Goal: Find specific page/section: Find specific page/section

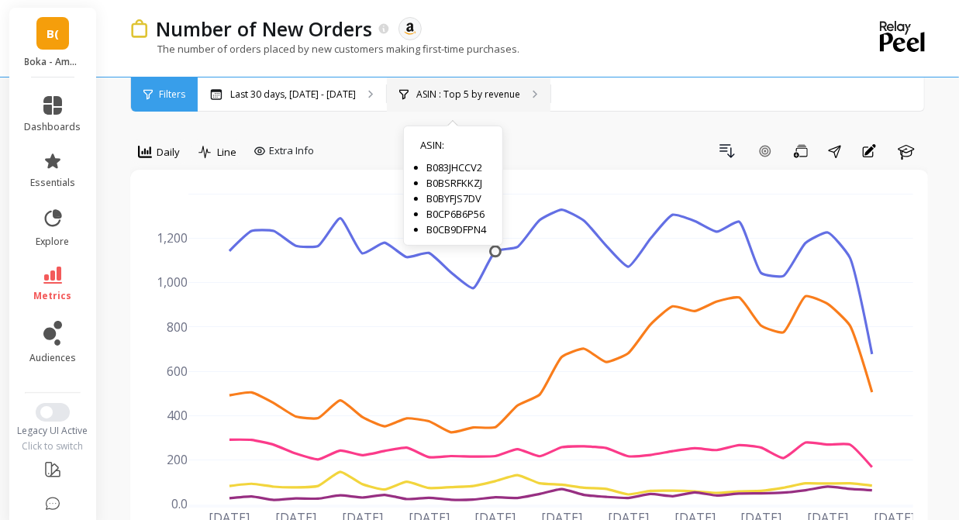
click at [430, 90] on p "ASIN : Top 5 by revenue" at bounding box center [468, 94] width 104 height 12
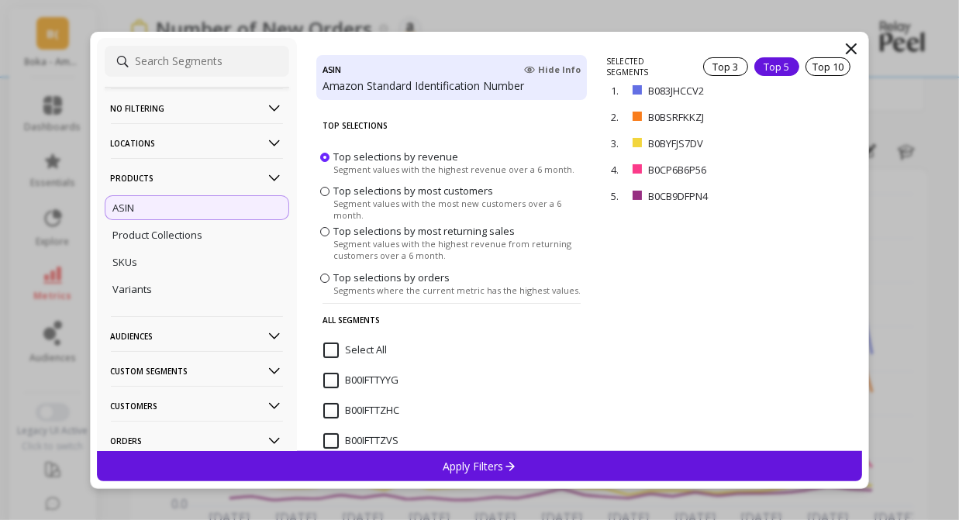
click at [844, 47] on icon at bounding box center [851, 49] width 19 height 19
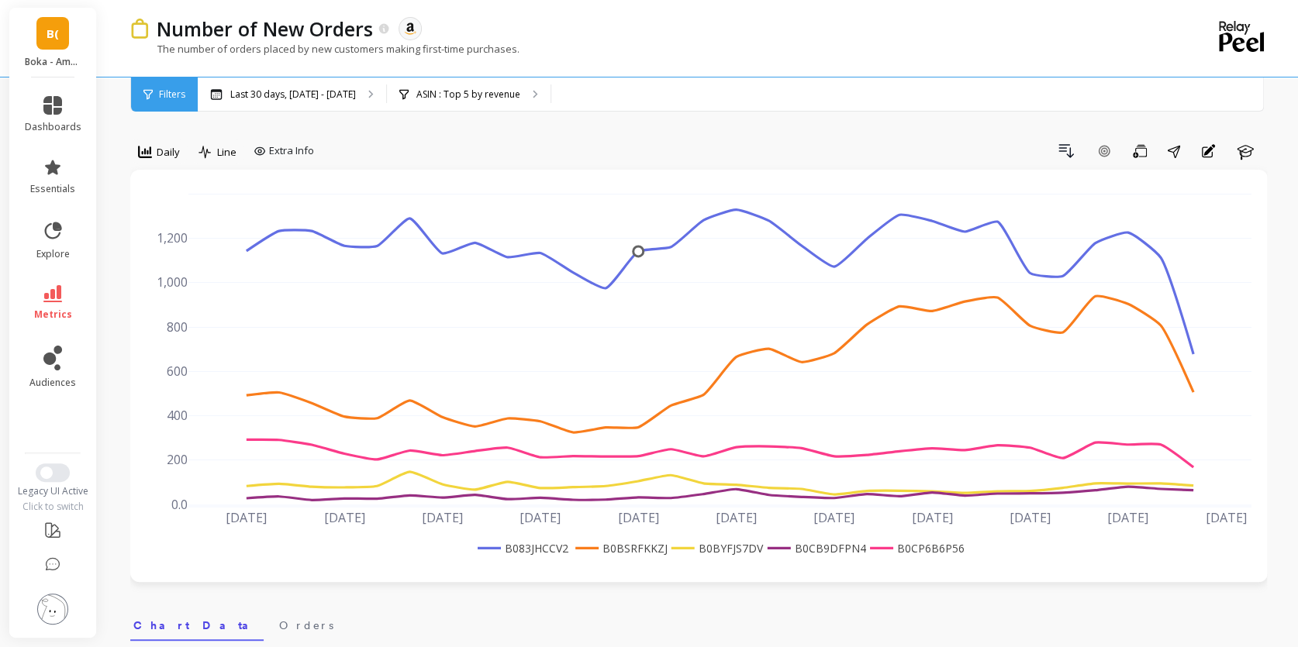
click at [45, 41] on link "B(" at bounding box center [52, 33] width 33 height 33
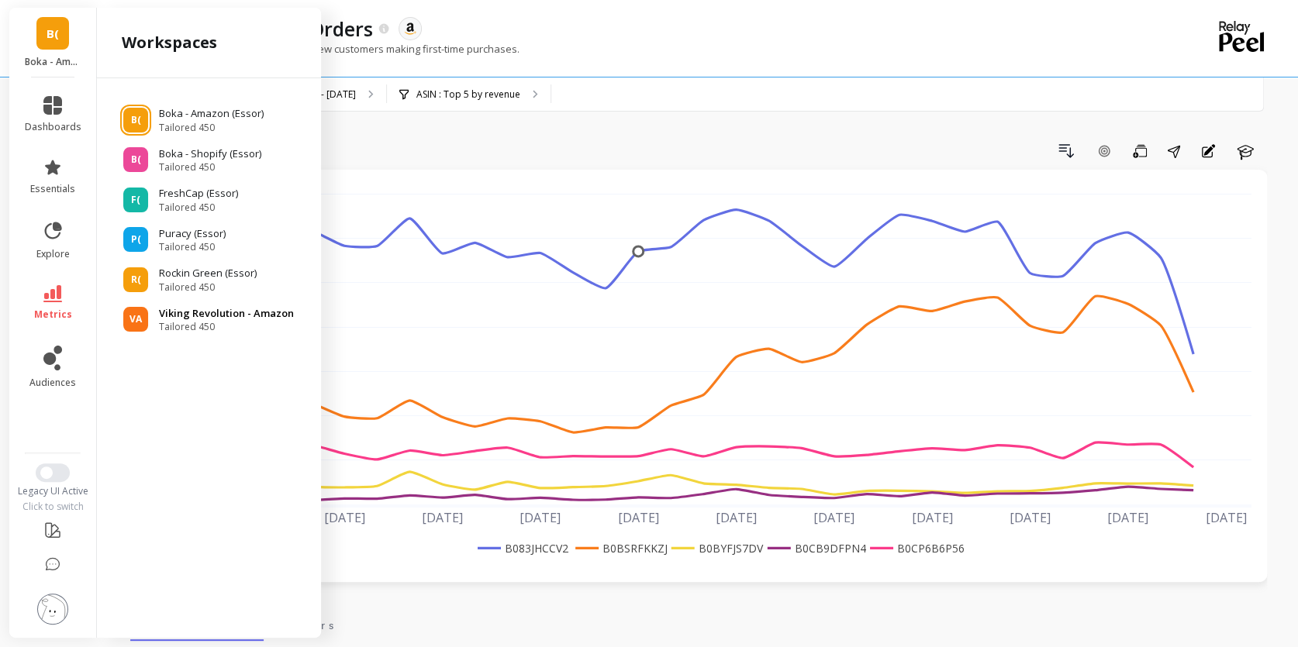
click at [204, 322] on span "Tailored 450" at bounding box center [226, 327] width 135 height 12
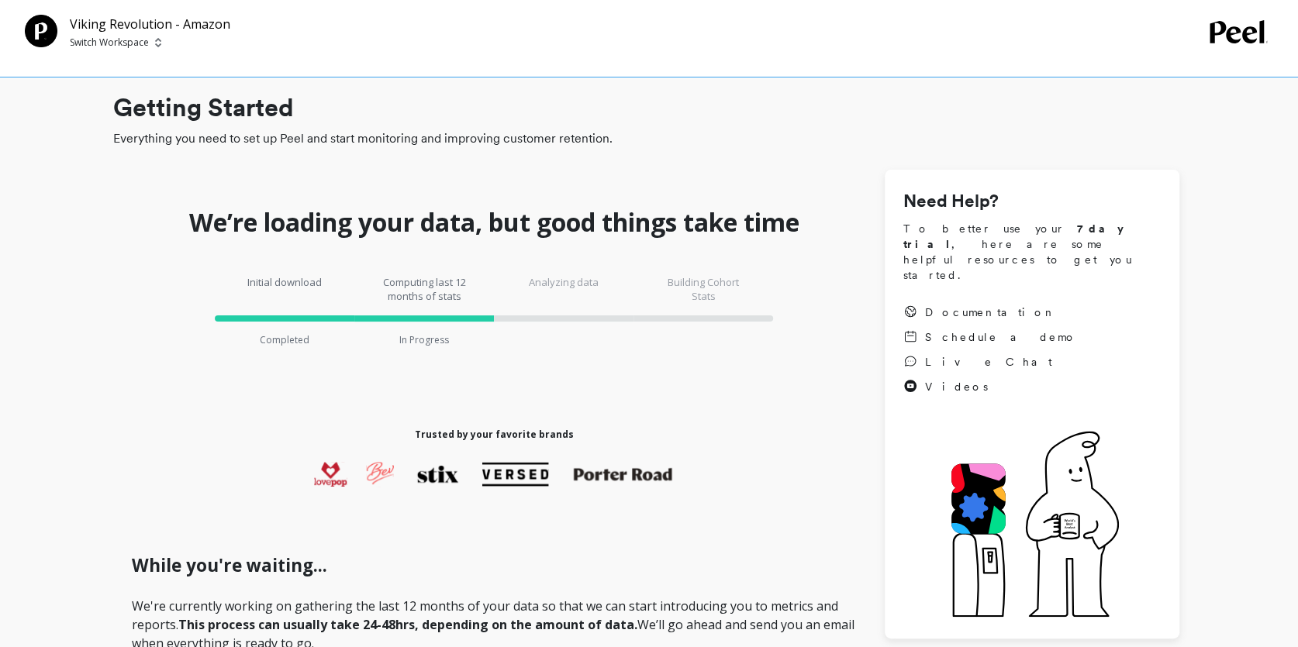
checkbox \(Essor\) "true"
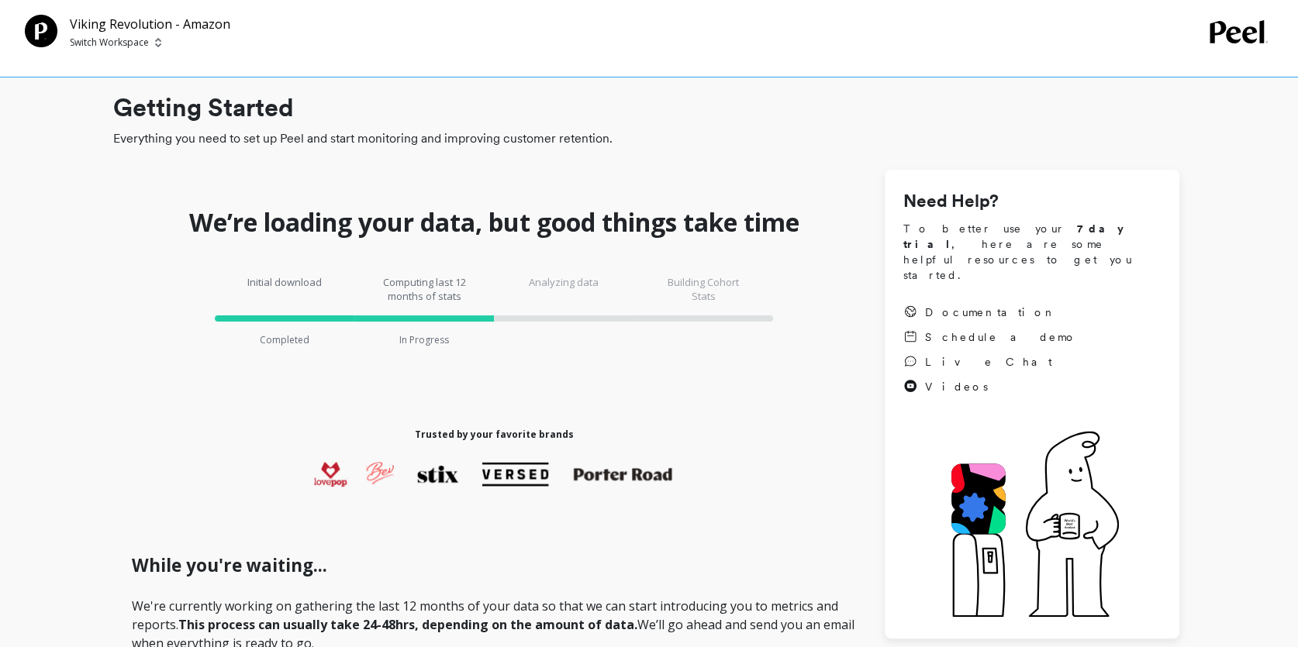
checkbox Amazon "true"
click at [86, 41] on p "Switch Workspace" at bounding box center [109, 42] width 79 height 12
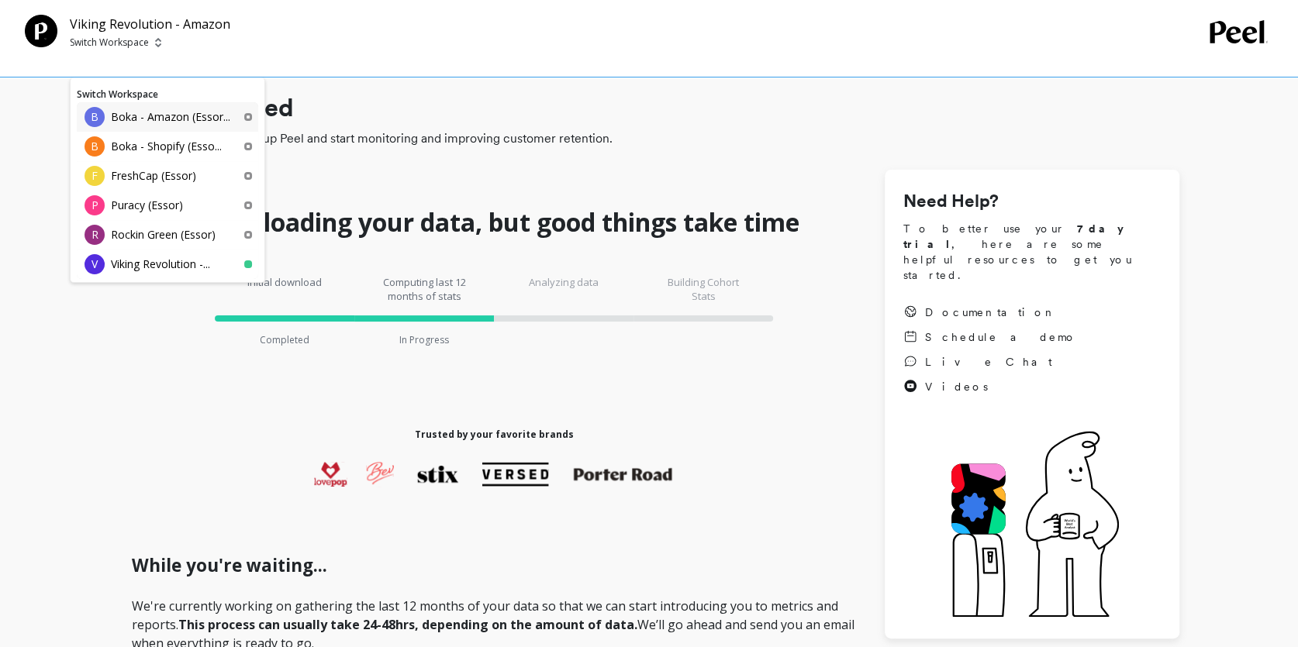
click at [157, 119] on p "Boka - Amazon (Essor..." at bounding box center [170, 117] width 119 height 16
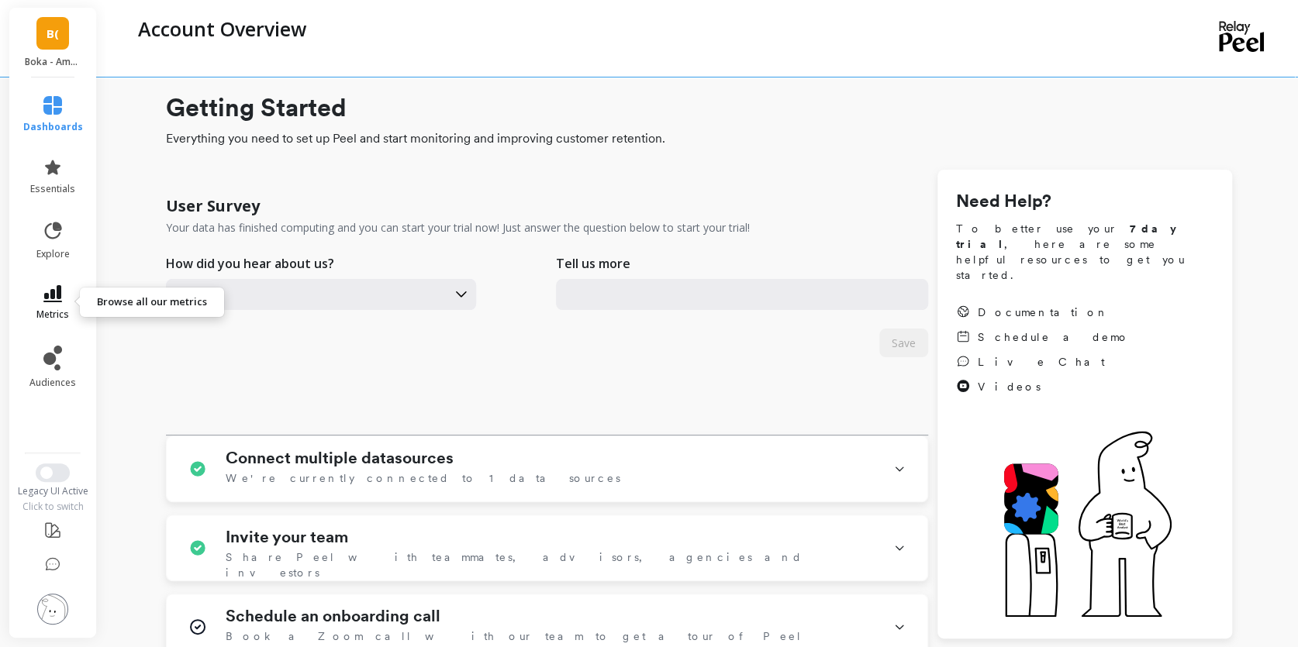
click at [50, 298] on icon at bounding box center [52, 293] width 19 height 17
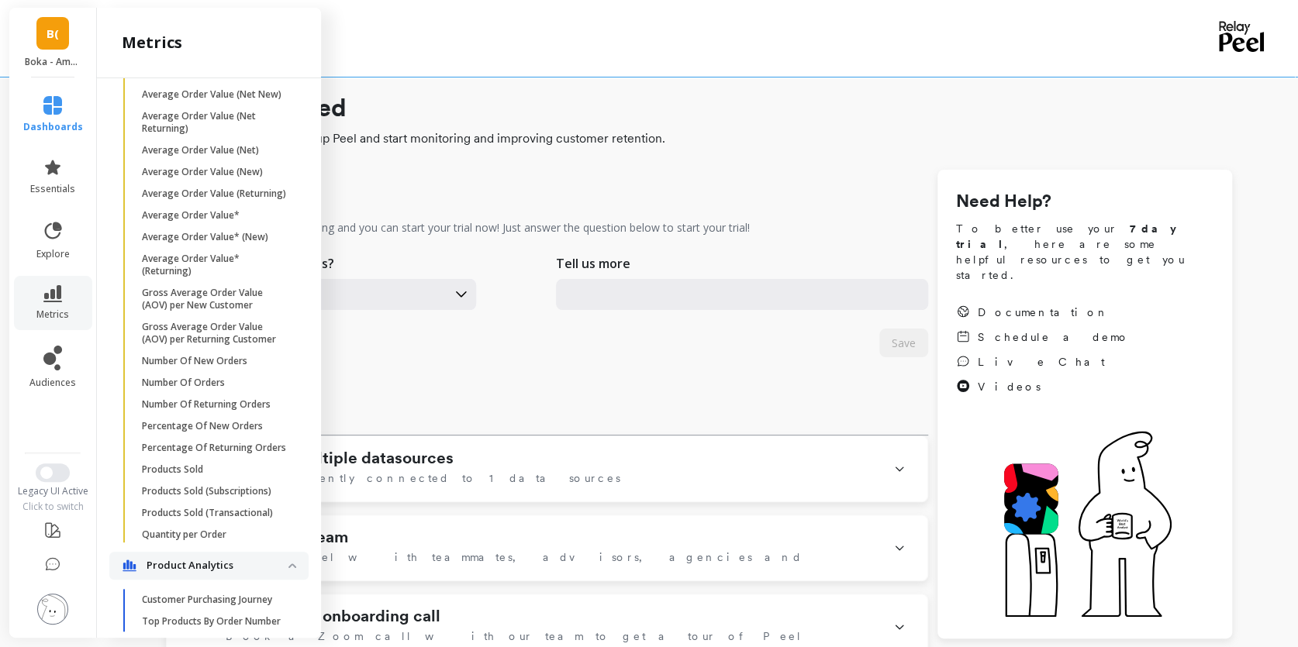
scroll to position [943, 0]
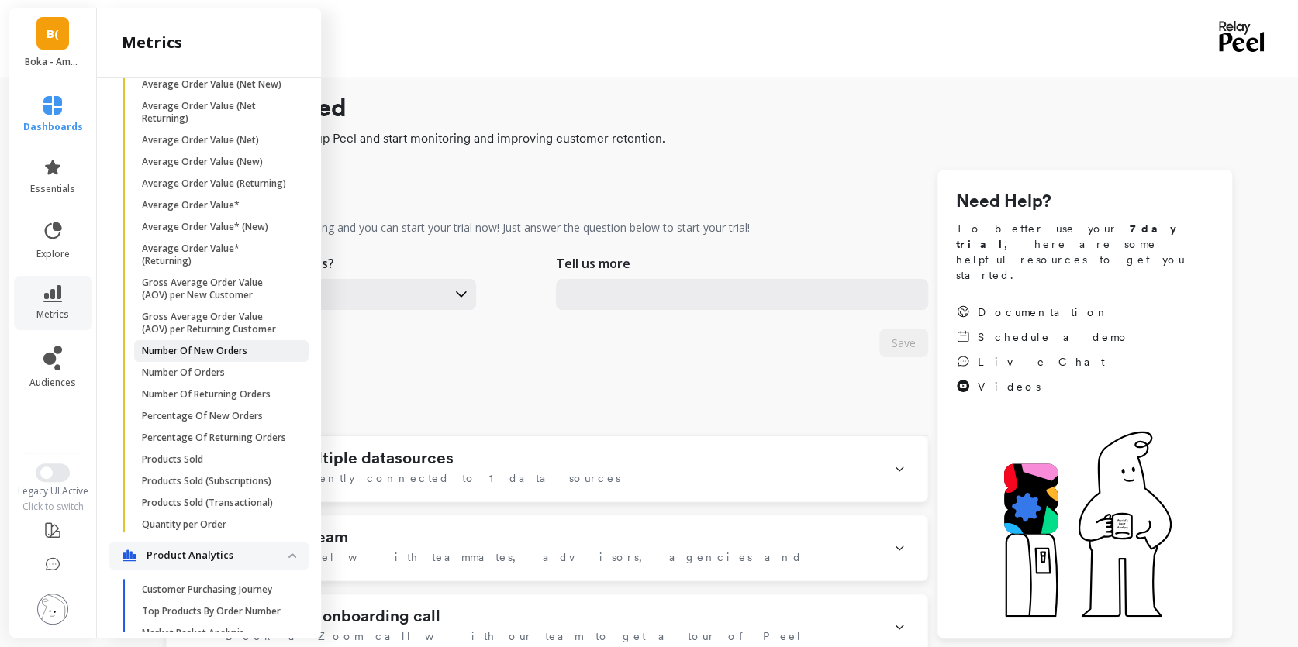
click at [227, 350] on p "Number Of New Orders" at bounding box center [194, 351] width 105 height 12
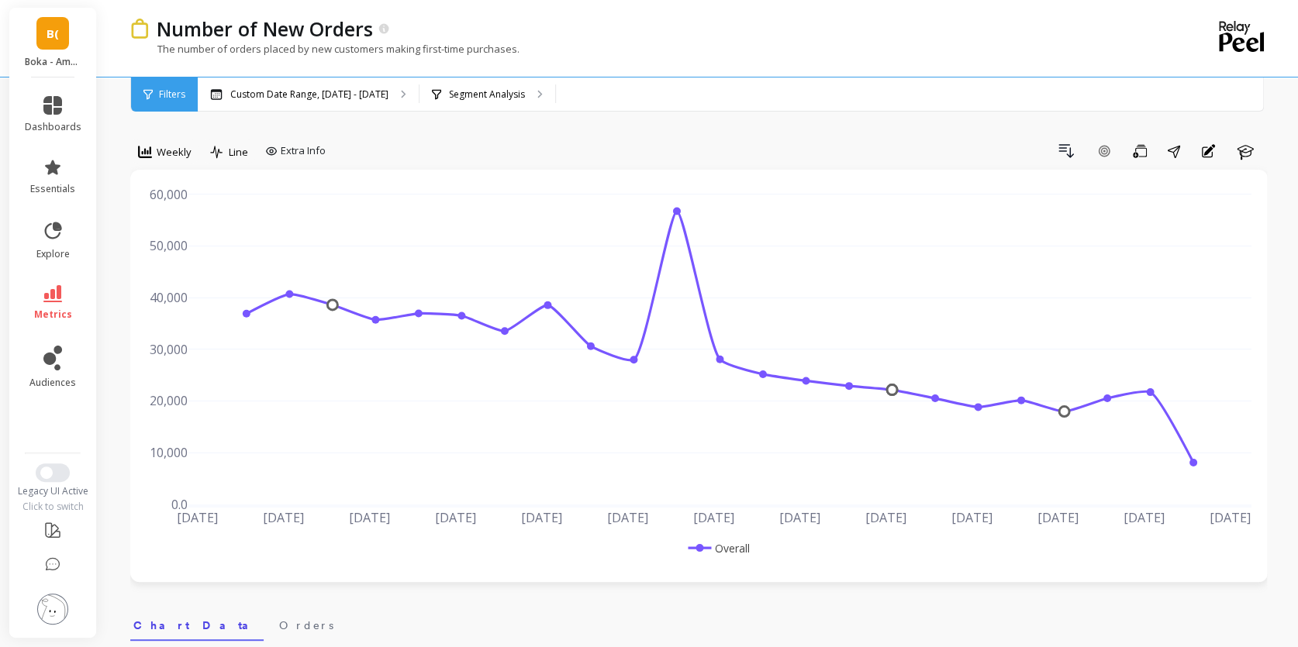
click at [175, 91] on span "Filters" at bounding box center [172, 94] width 26 height 12
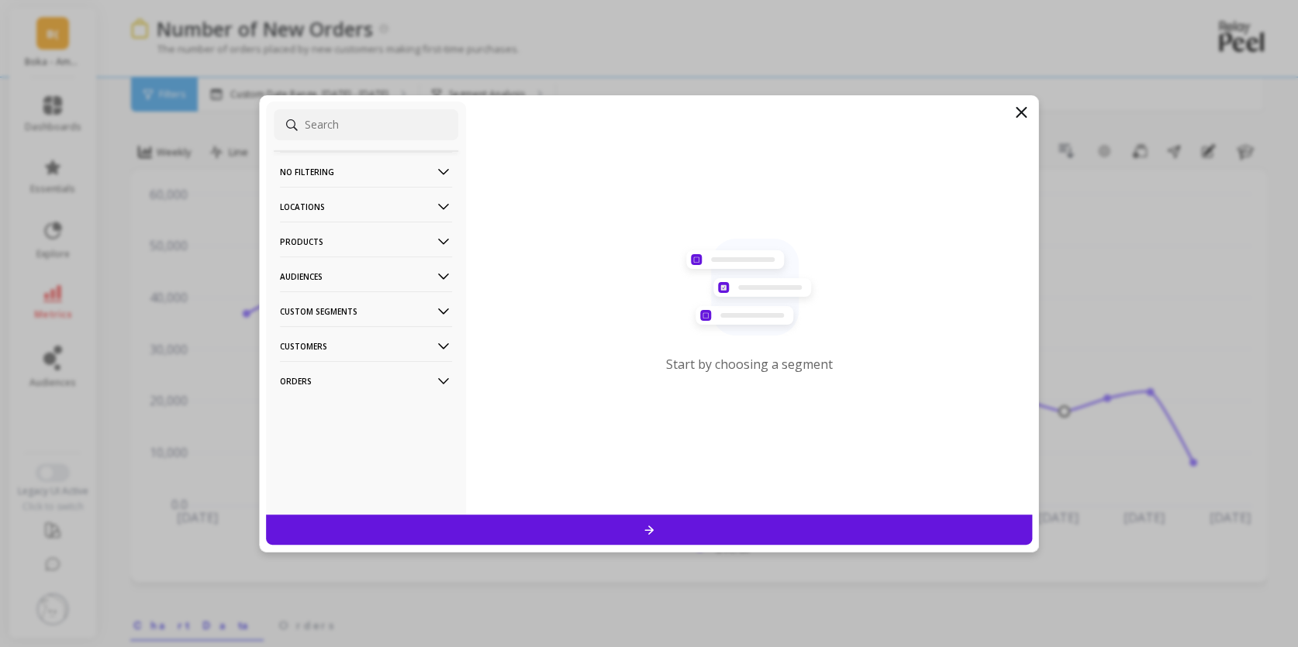
click at [350, 242] on p "Products" at bounding box center [366, 242] width 172 height 40
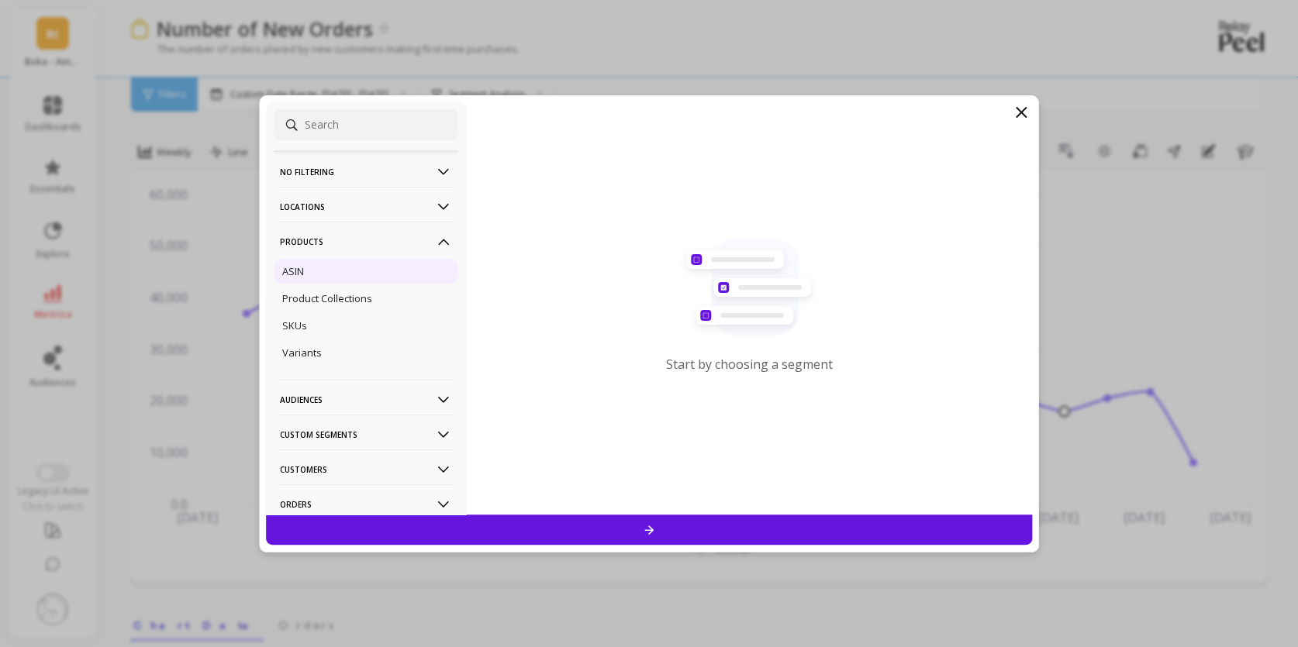
click at [317, 272] on div "ASIN" at bounding box center [366, 271] width 185 height 25
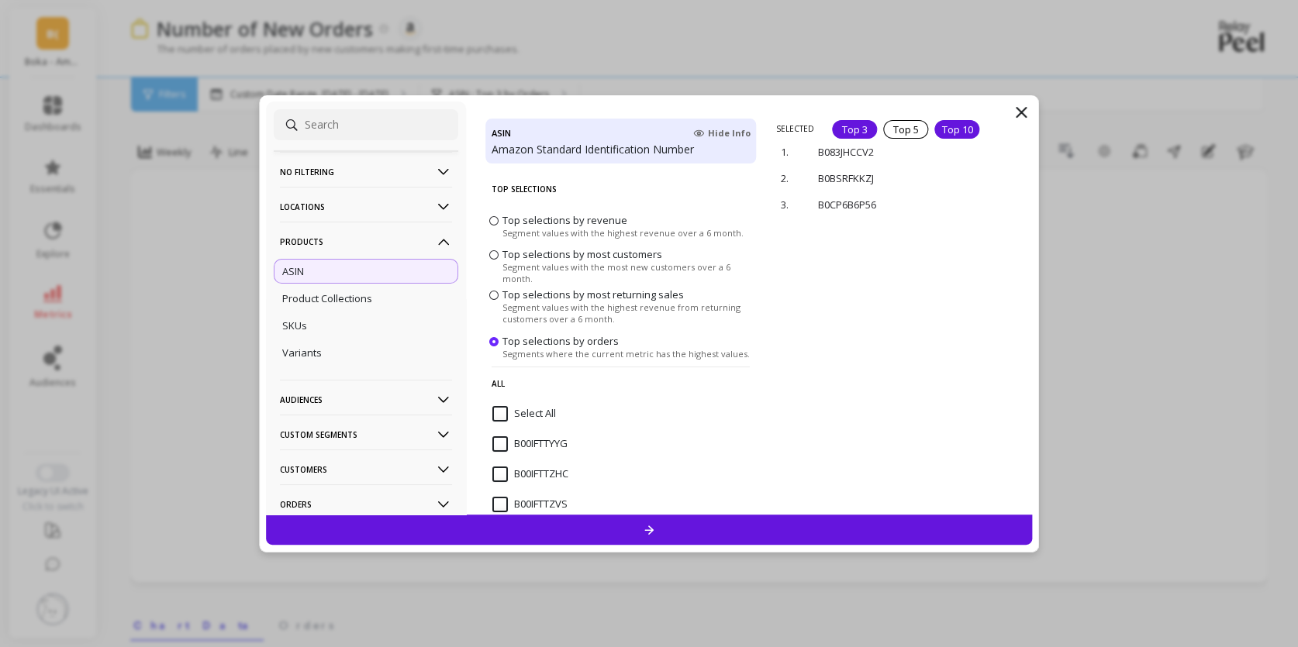
click at [951, 125] on div "Top 10" at bounding box center [956, 129] width 45 height 19
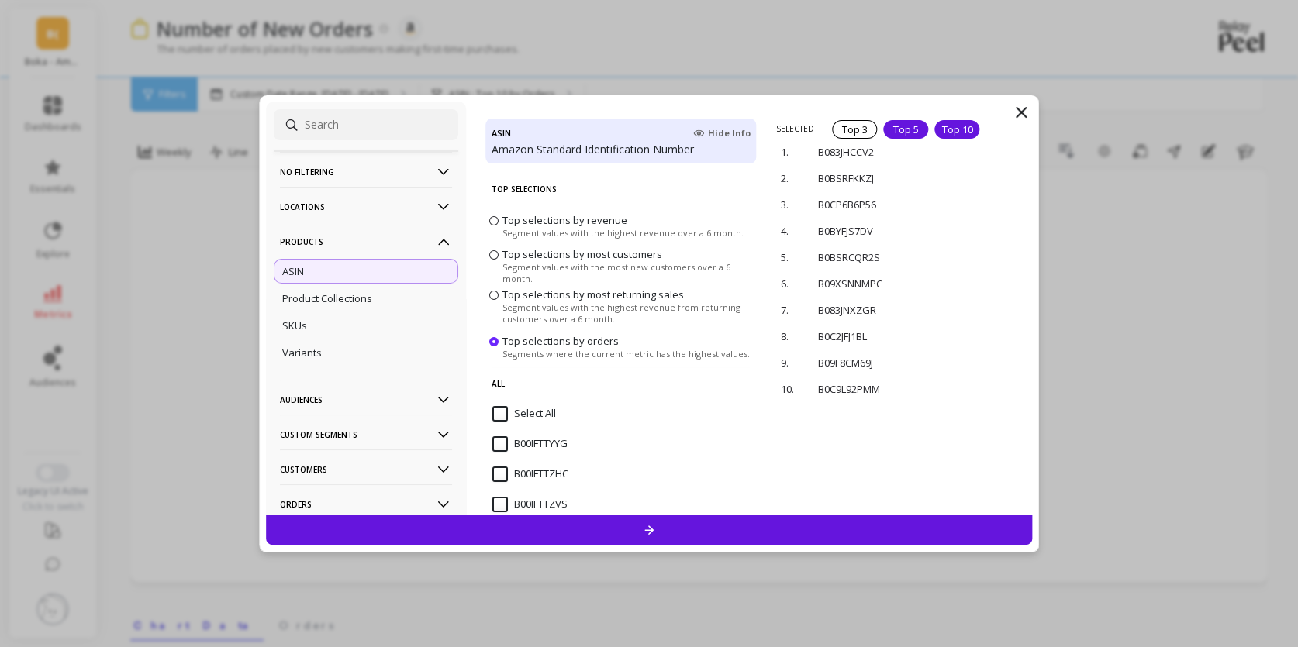
click at [897, 127] on div "Top 5" at bounding box center [905, 129] width 45 height 19
click at [852, 129] on div "Top 3" at bounding box center [854, 129] width 45 height 19
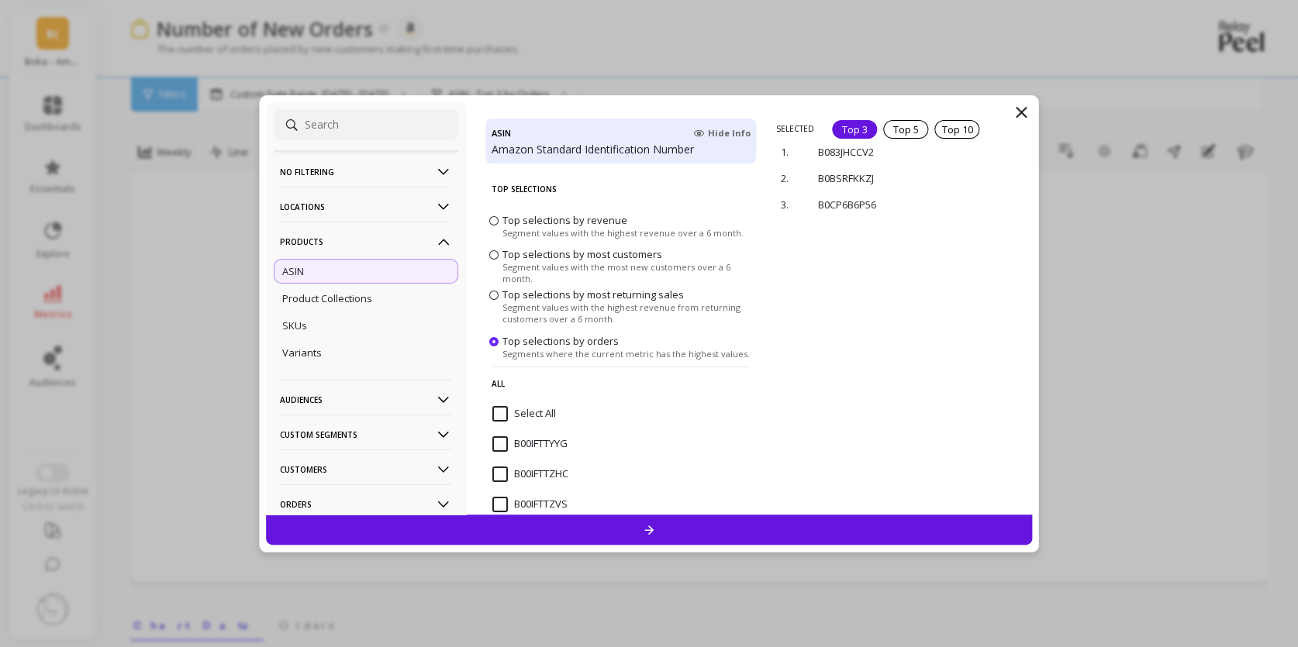
click at [677, 530] on div at bounding box center [649, 530] width 766 height 30
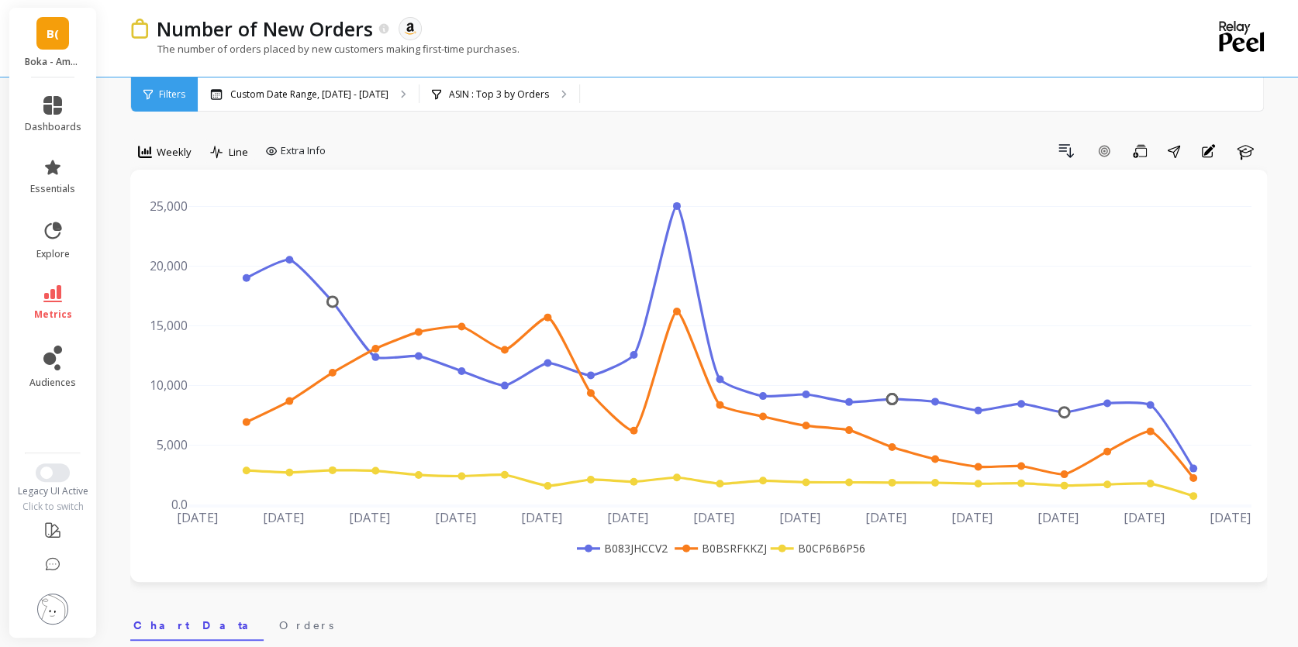
click at [41, 39] on link "B(" at bounding box center [52, 33] width 33 height 33
